Goal: Find specific page/section: Find specific page/section

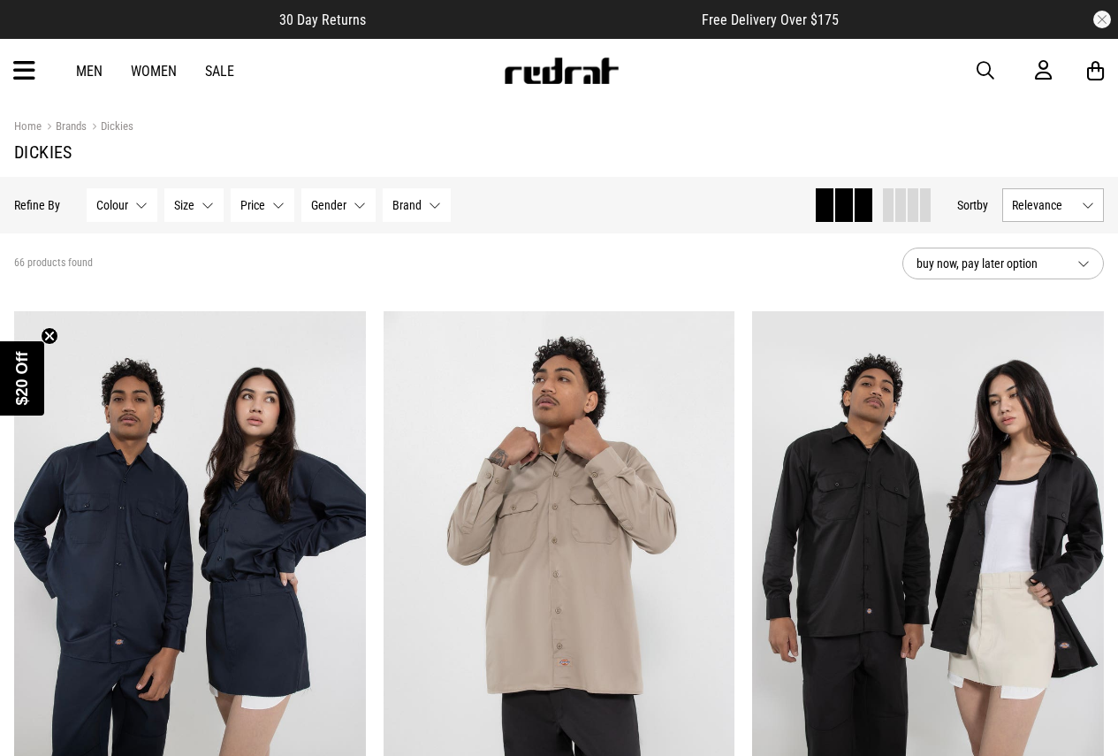
click at [350, 198] on button "Gender None selected" at bounding box center [338, 205] width 74 height 34
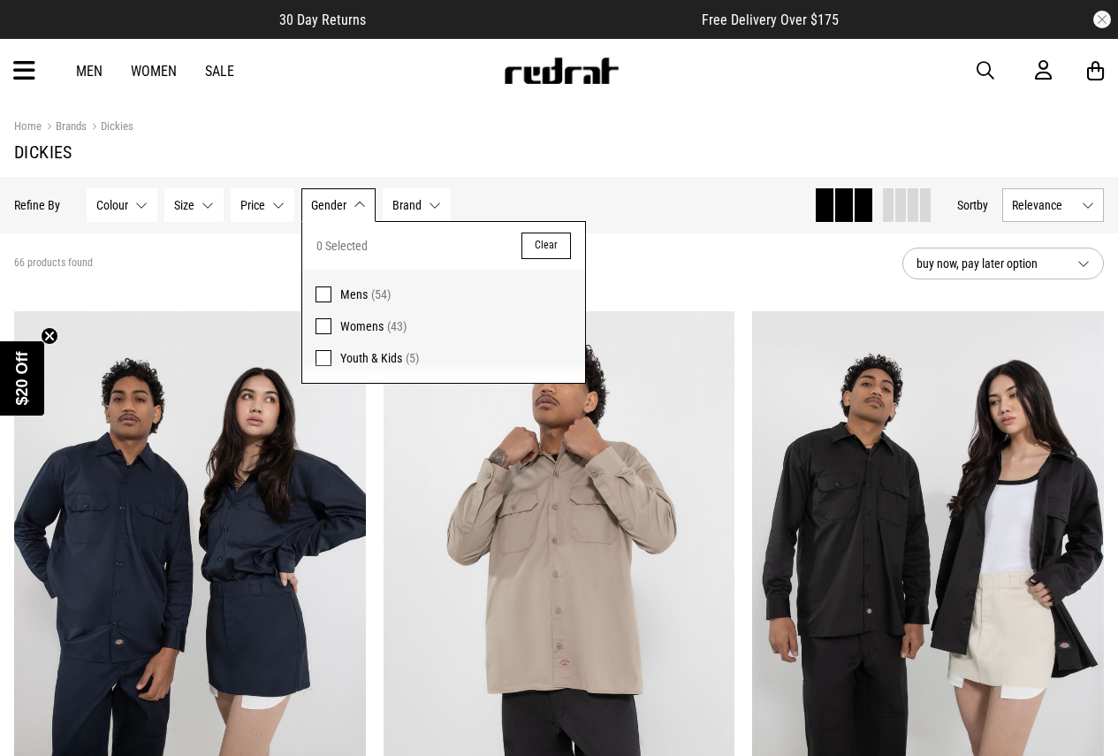
click at [347, 323] on span "Womens" at bounding box center [361, 326] width 43 height 14
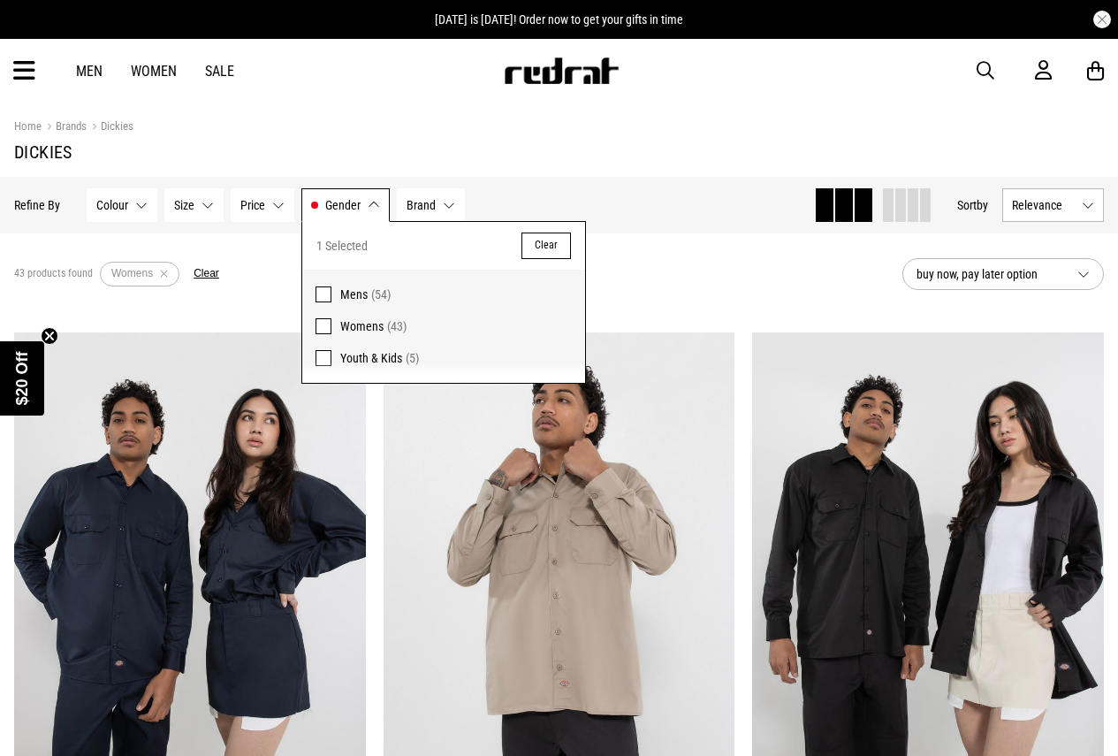
click at [197, 156] on h1 "Dickies" at bounding box center [559, 151] width 1090 height 21
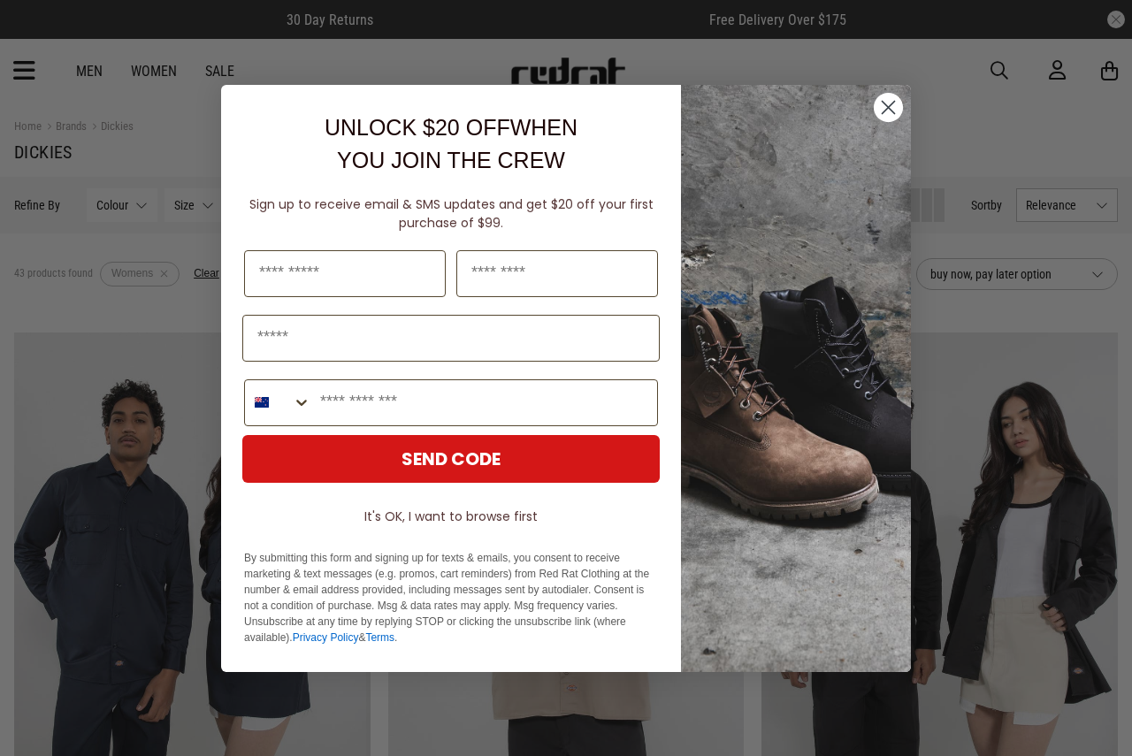
click at [886, 92] on circle "Close dialog" at bounding box center [887, 106] width 29 height 29
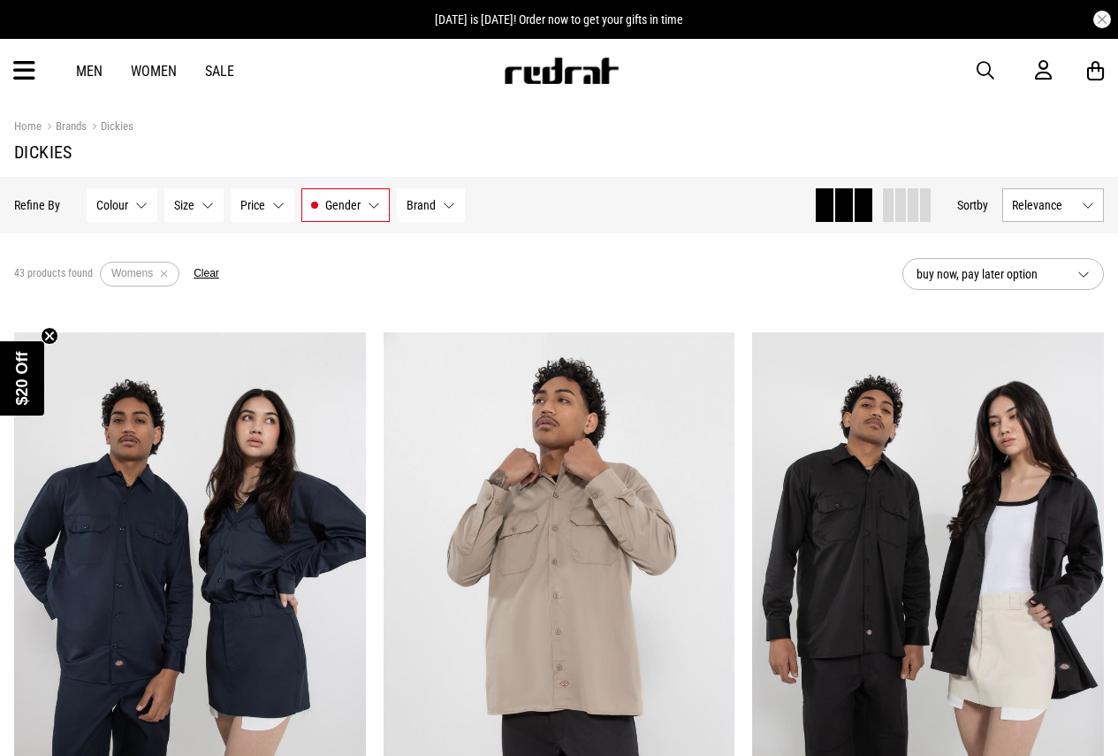
click at [139, 208] on button "Colour None selected" at bounding box center [122, 205] width 71 height 34
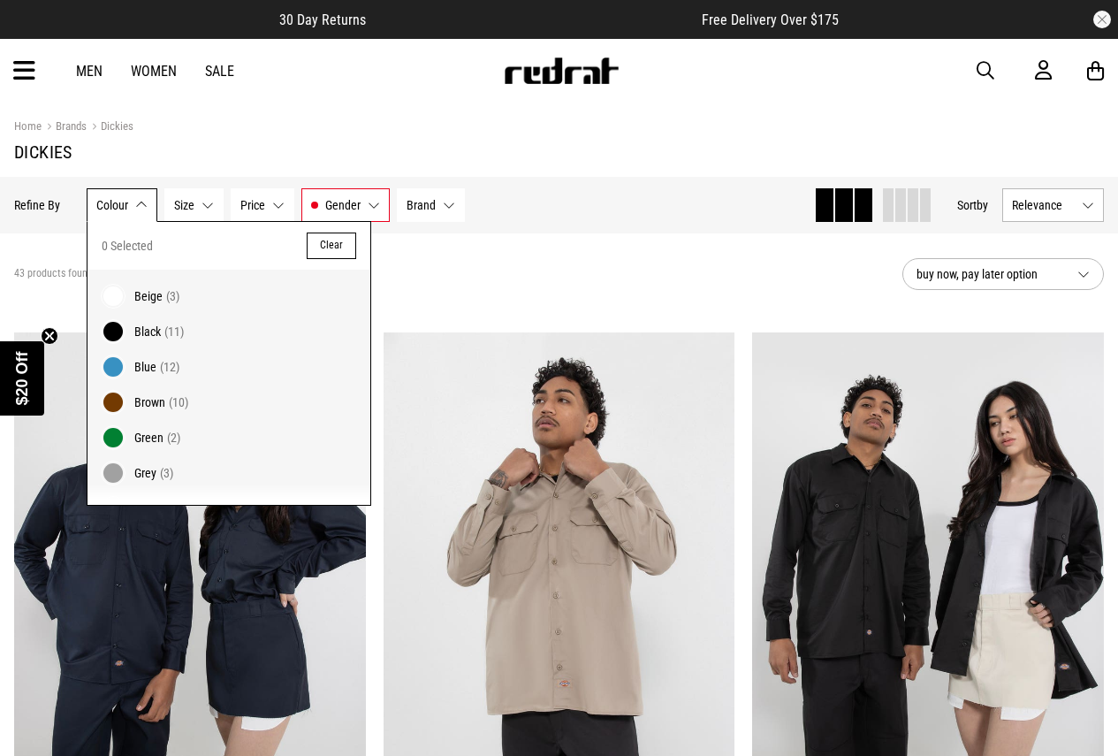
click at [161, 327] on span "Black (11)" at bounding box center [245, 331] width 223 height 21
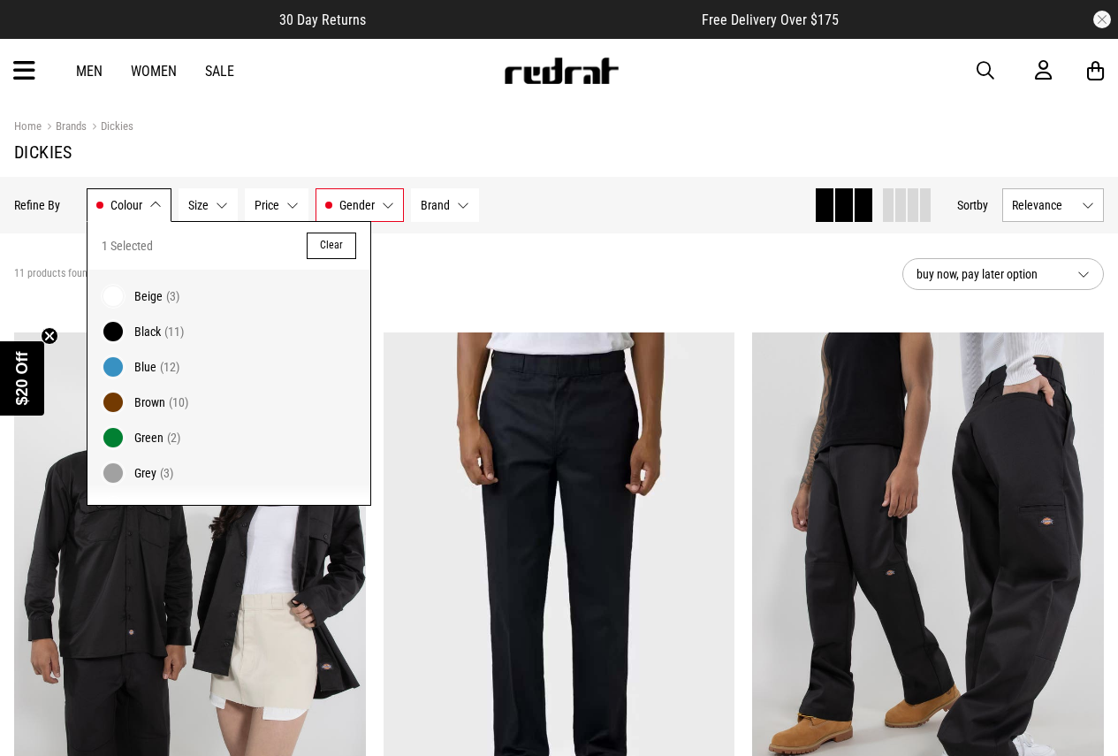
click at [568, 230] on div "Hide Refine s Refine By Filters Colour Black Colour 1 Selected Clear Beige (3) …" at bounding box center [559, 205] width 1118 height 57
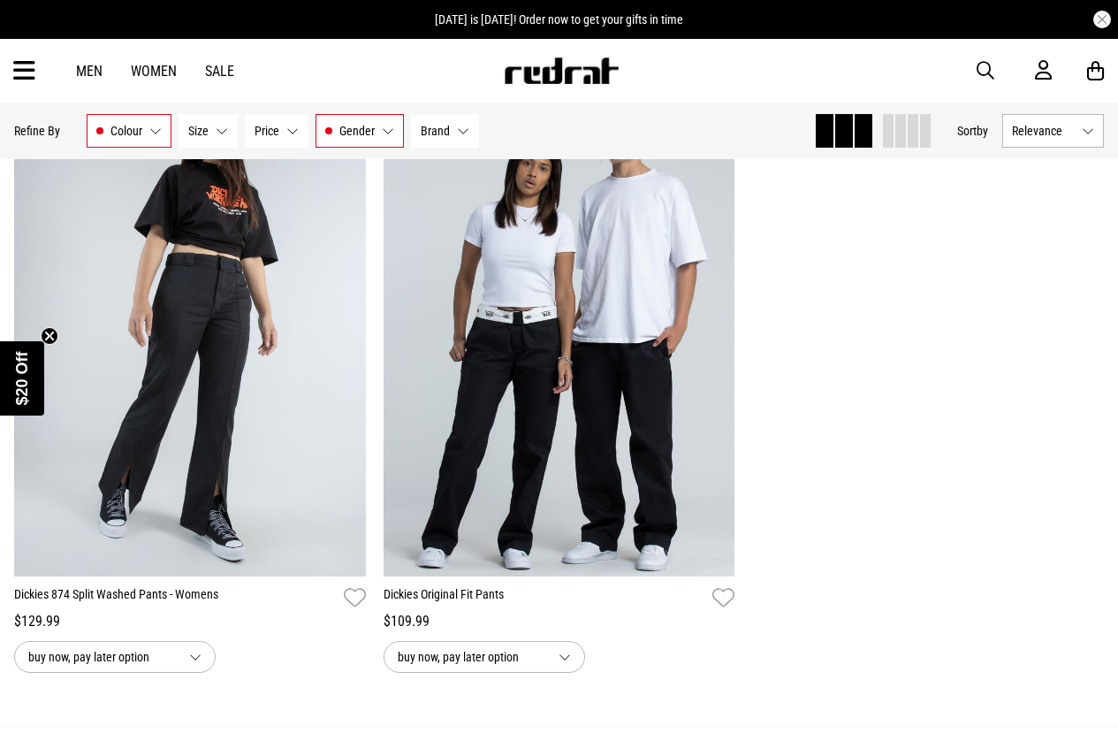
scroll to position [2122, 0]
